Goal: Information Seeking & Learning: Check status

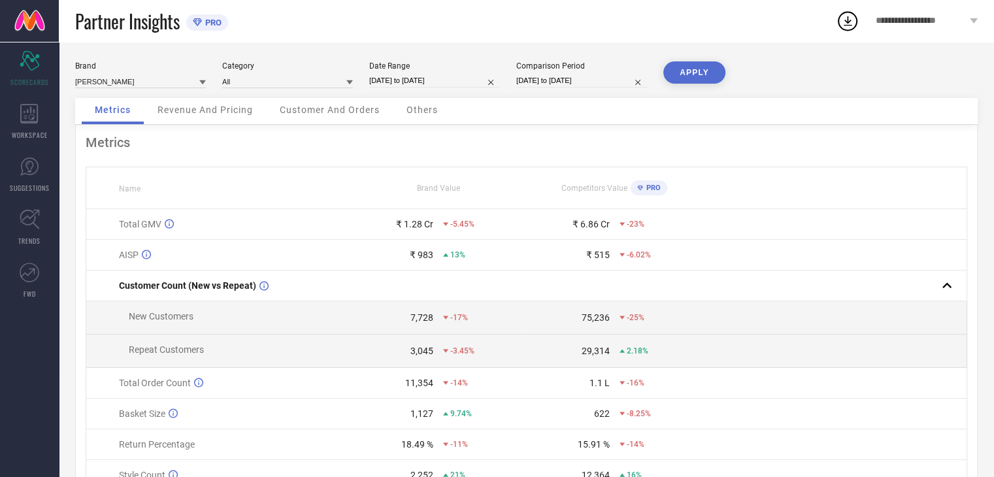
click at [424, 82] on input "[DATE] to [DATE]" at bounding box center [434, 81] width 131 height 14
select select "7"
select select "2025"
select select "8"
select select "2025"
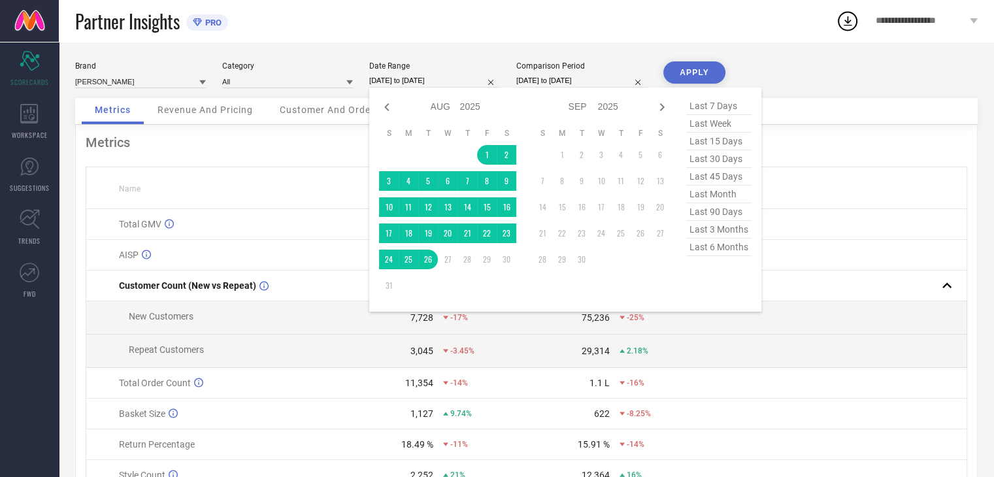
click at [475, 43] on div "[PERSON_NAME] Category All Date Range [DATE] to [DATE] Jan Feb Mar Apr May Jun …" at bounding box center [527, 293] width 936 height 502
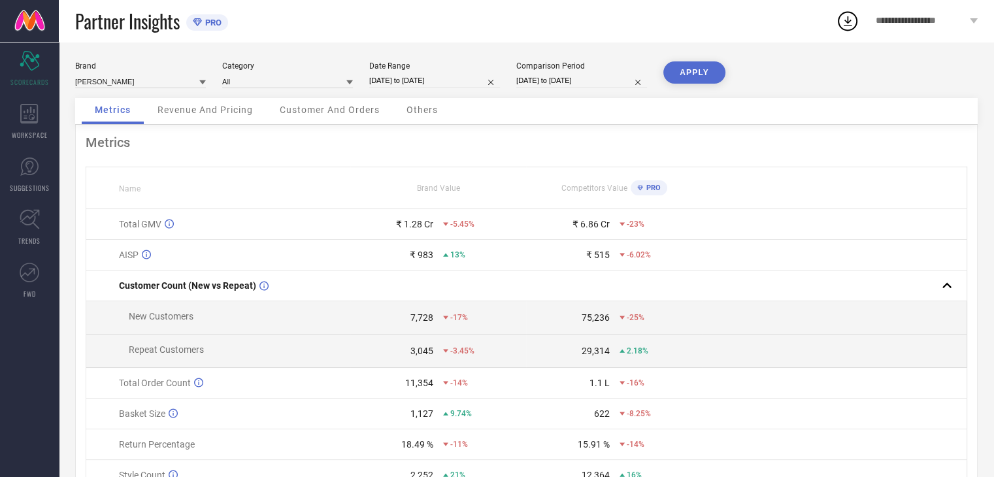
click at [398, 80] on input "[DATE] to [DATE]" at bounding box center [434, 81] width 131 height 14
select select "7"
select select "2025"
select select "8"
select select "2025"
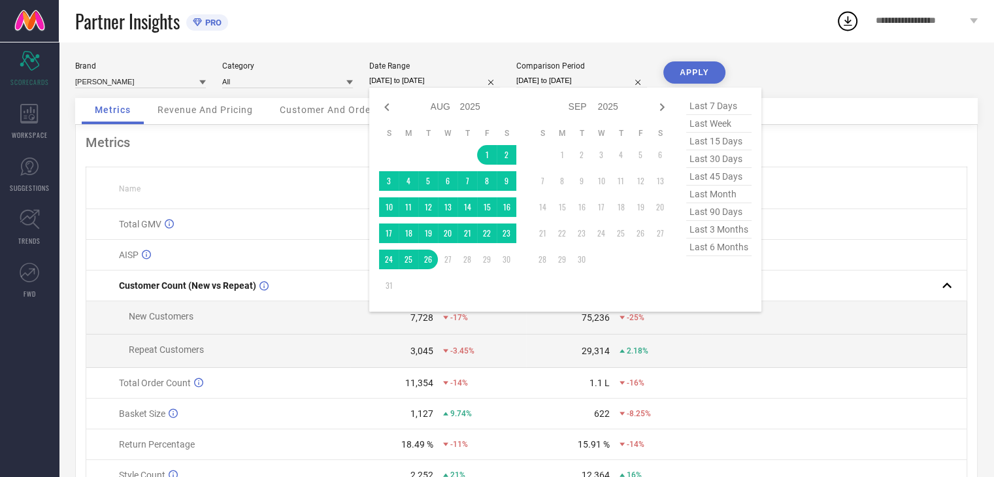
drag, startPoint x: 711, startPoint y: 199, endPoint x: 703, endPoint y: 192, distance: 10.2
click at [711, 198] on span "last month" at bounding box center [718, 195] width 65 height 18
type input "[DATE] to [DATE]"
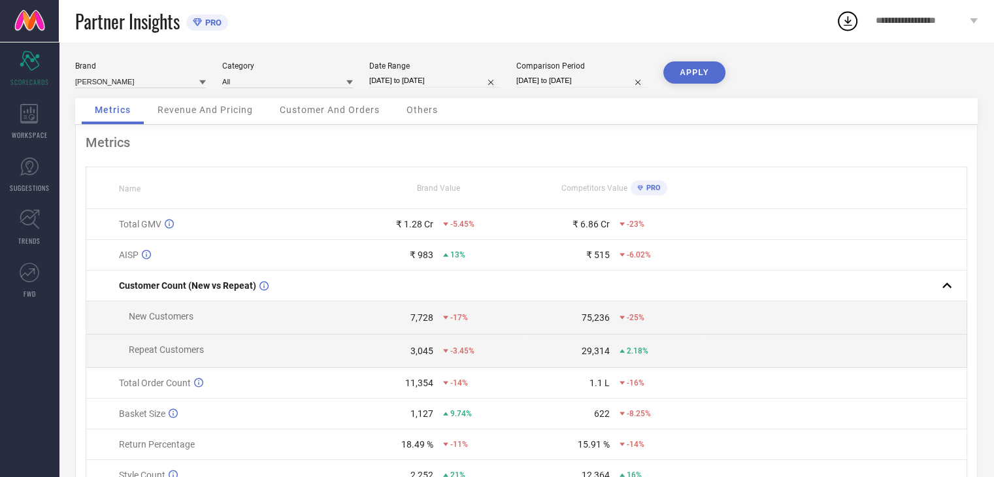
select select "7"
select select "2024"
select select "8"
select select "2024"
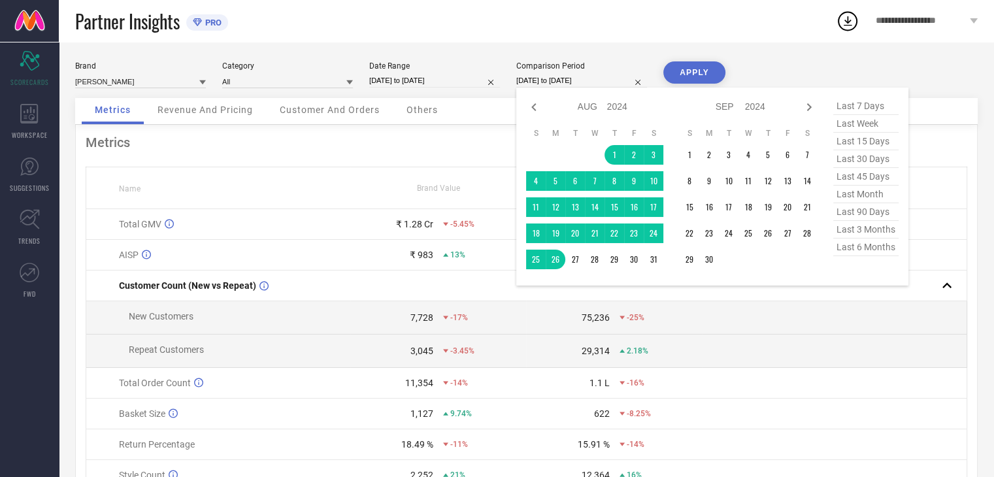
click at [580, 82] on input "[DATE] to [DATE]" at bounding box center [582, 81] width 131 height 14
click at [872, 197] on span "last month" at bounding box center [866, 195] width 65 height 18
type input "[DATE] to [DATE]"
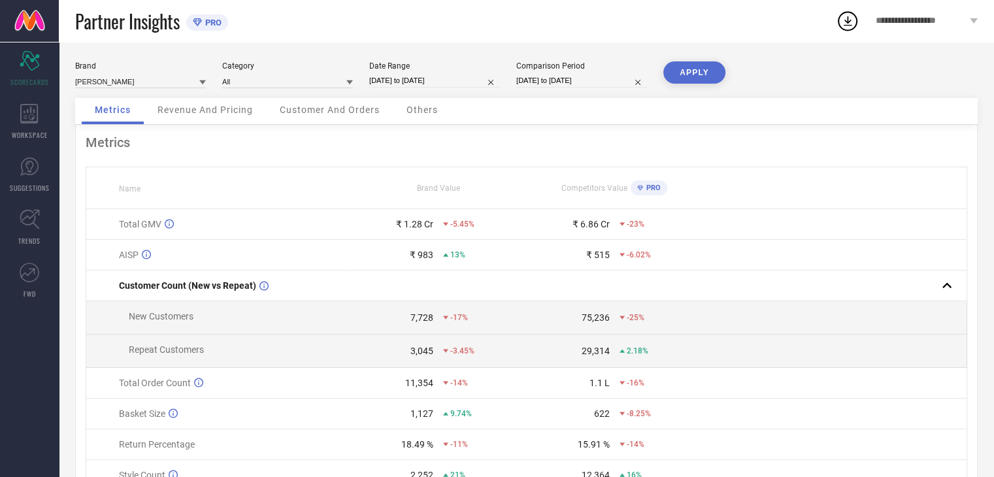
click at [714, 74] on button "APPLY" at bounding box center [695, 72] width 62 height 22
click at [209, 114] on span "Revenue And Pricing" at bounding box center [205, 110] width 95 height 10
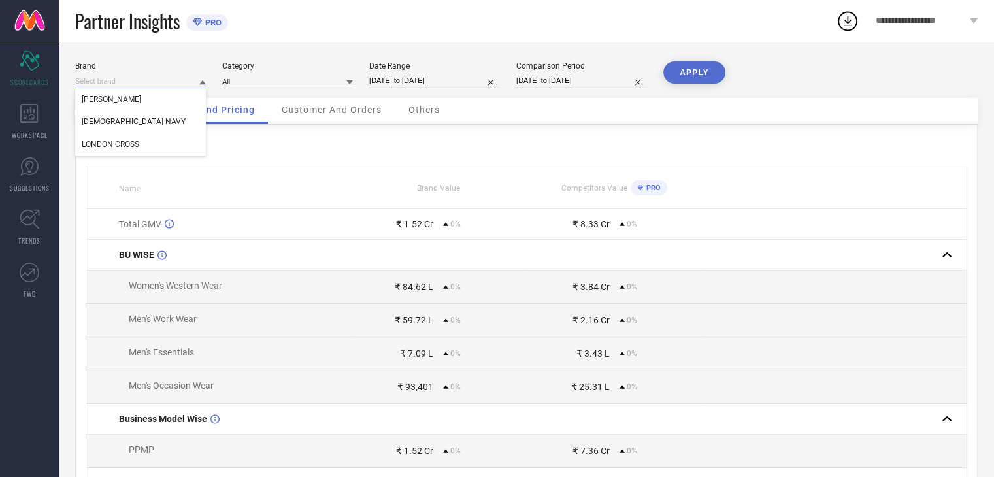
click at [131, 80] on input at bounding box center [140, 82] width 131 height 14
click at [120, 112] on div "[DEMOGRAPHIC_DATA] NAVY" at bounding box center [140, 121] width 131 height 22
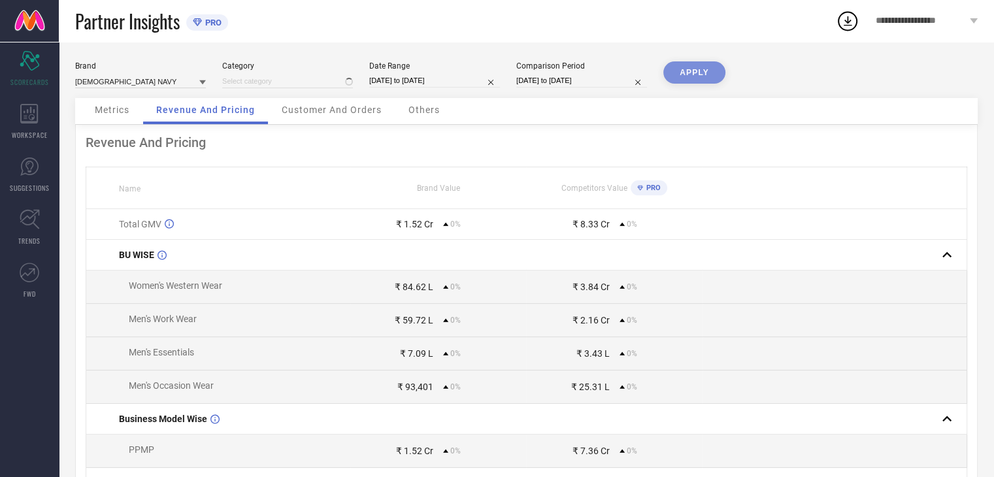
type input "All"
click at [685, 73] on button "APPLY" at bounding box center [695, 72] width 62 height 22
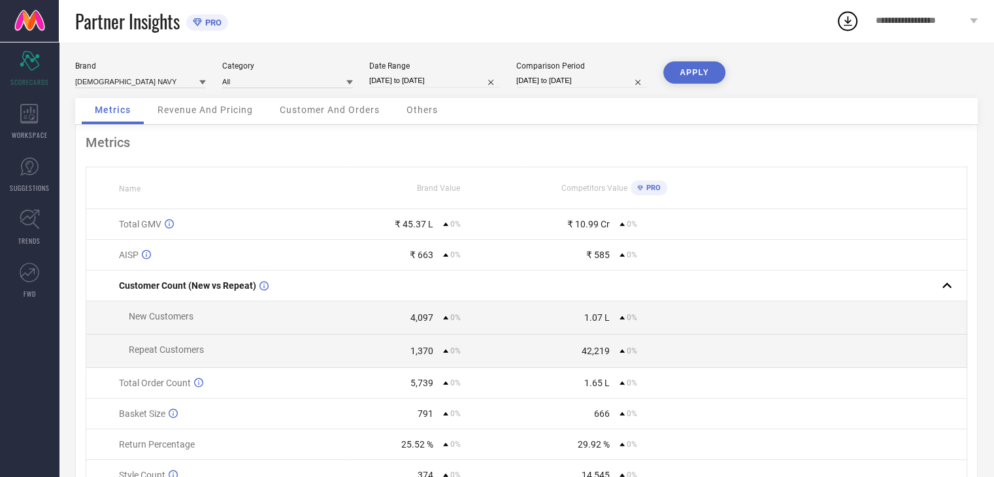
click at [456, 75] on input "[DATE] to [DATE]" at bounding box center [434, 81] width 131 height 14
select select "6"
select select "2025"
select select "7"
select select "2025"
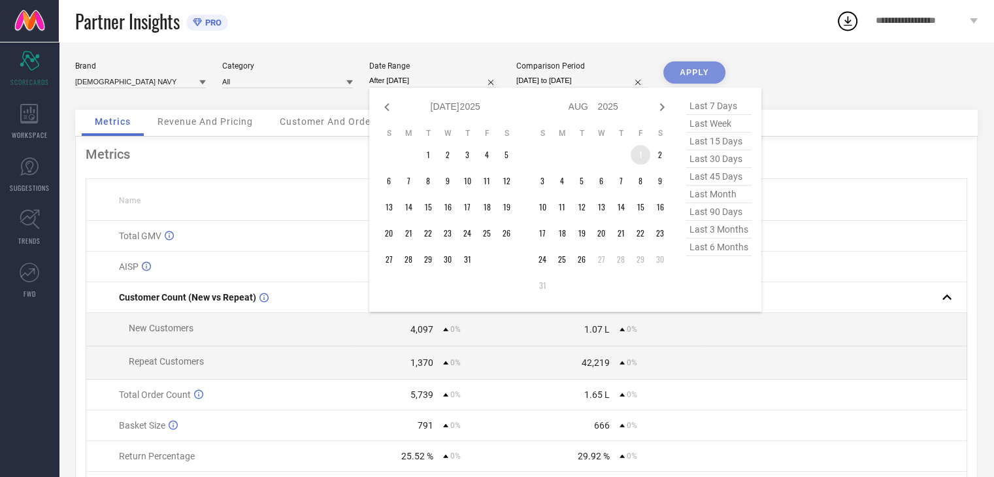
click at [641, 155] on td "1" at bounding box center [641, 155] width 20 height 20
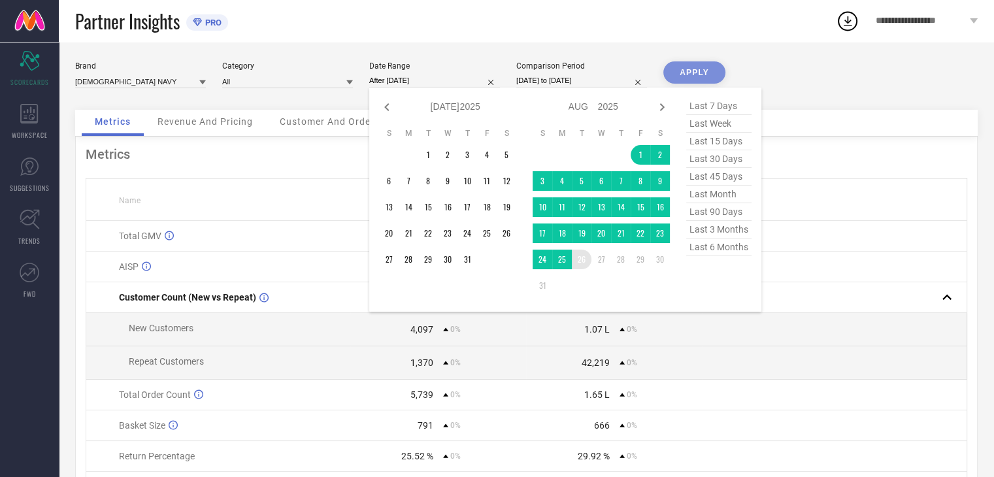
type input "[DATE] to [DATE]"
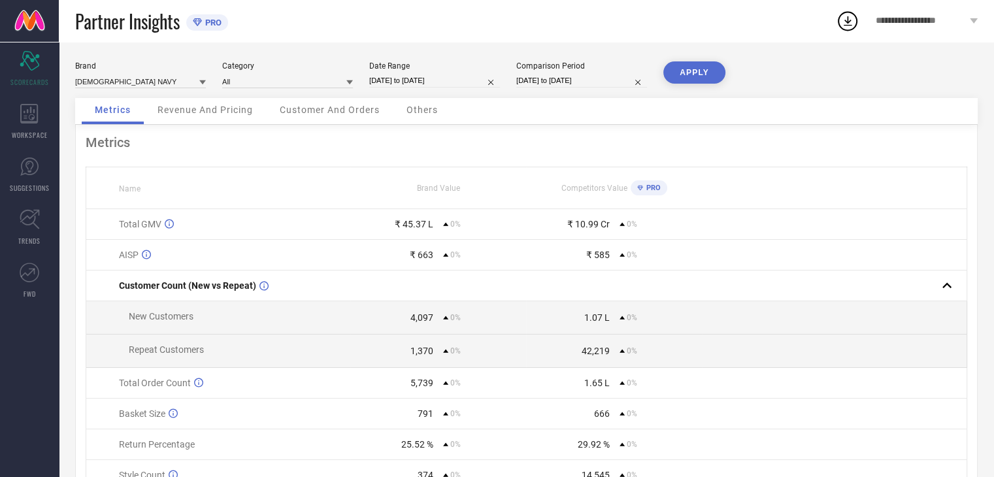
click at [697, 76] on button "APPLY" at bounding box center [695, 72] width 62 height 22
click at [149, 80] on input at bounding box center [140, 82] width 131 height 14
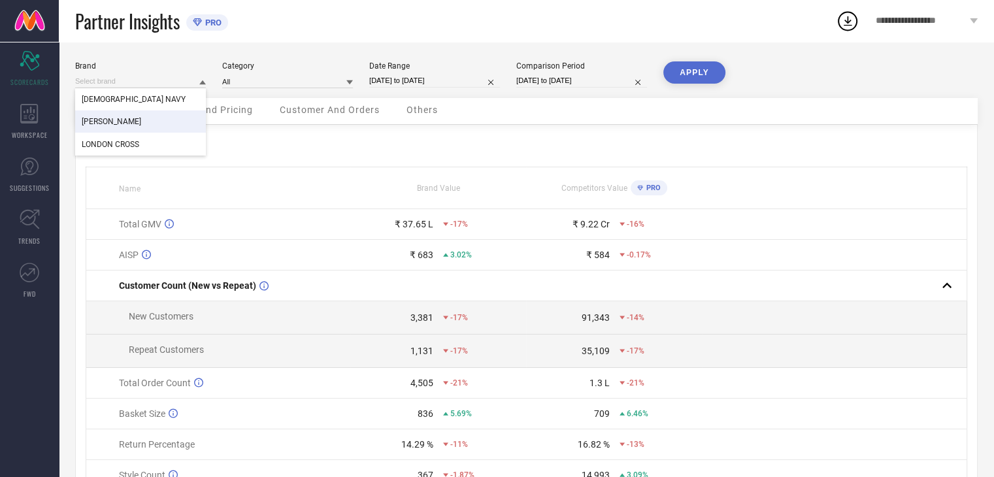
click at [140, 129] on div "[PERSON_NAME]" at bounding box center [140, 121] width 131 height 22
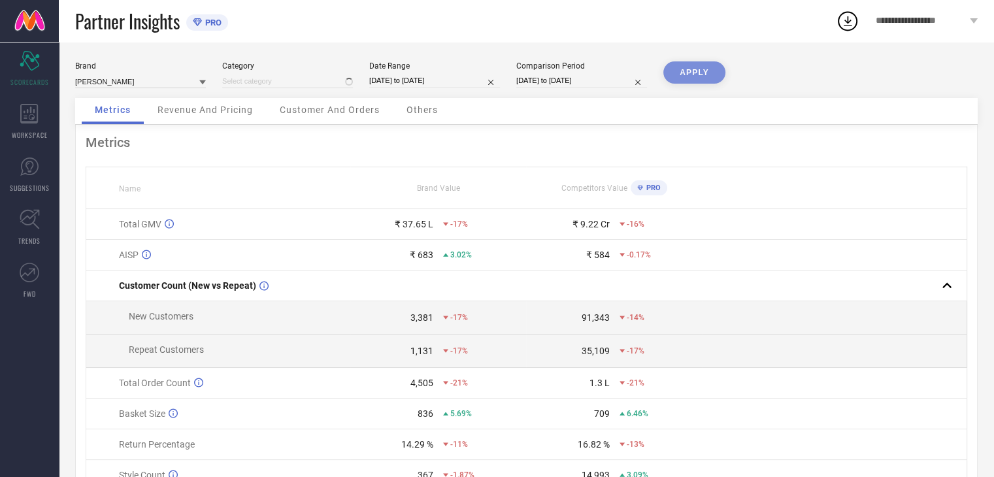
type input "All"
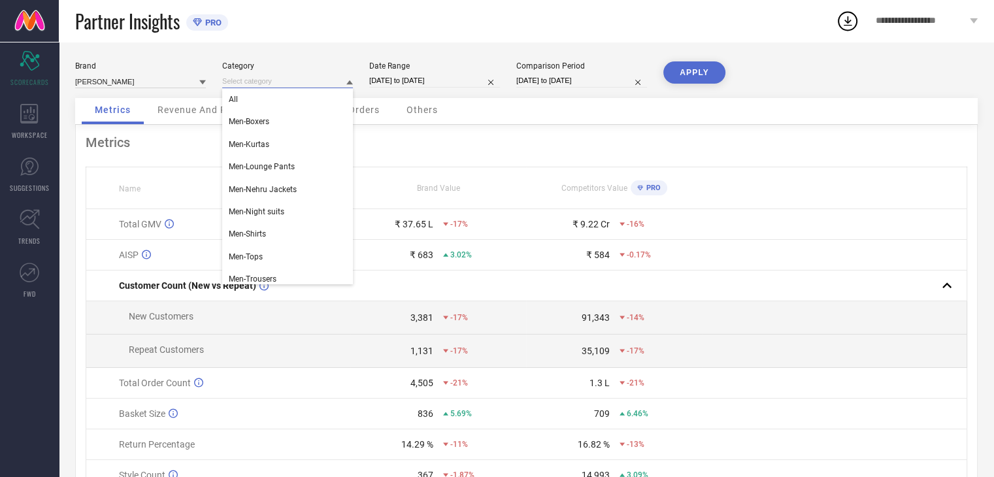
click at [313, 84] on input at bounding box center [287, 82] width 131 height 14
click at [303, 108] on div "All" at bounding box center [287, 99] width 131 height 22
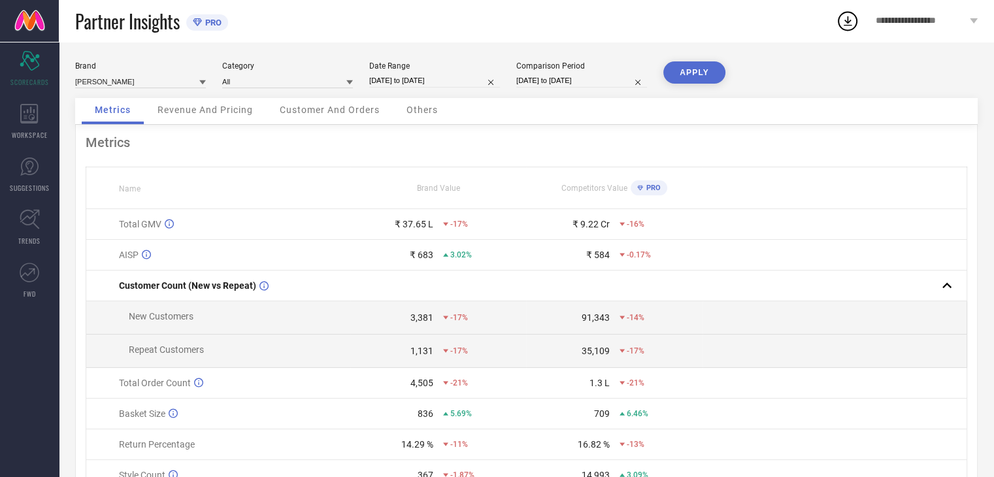
click at [690, 74] on button "APPLY" at bounding box center [695, 72] width 62 height 22
click at [197, 115] on span "Revenue And Pricing" at bounding box center [205, 110] width 95 height 10
